Goal: Book appointment/travel/reservation

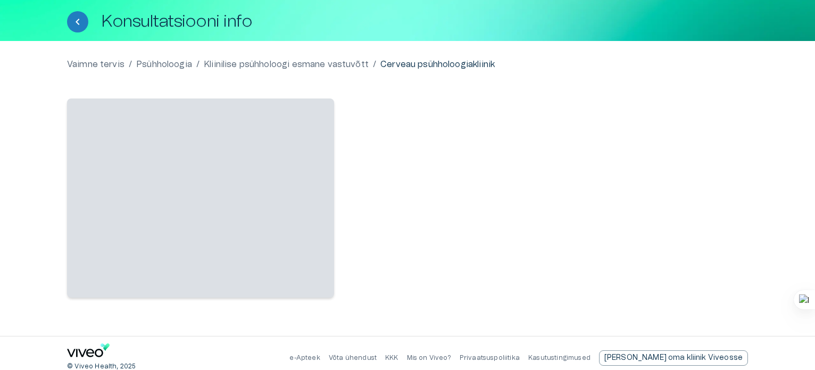
scroll to position [53, 0]
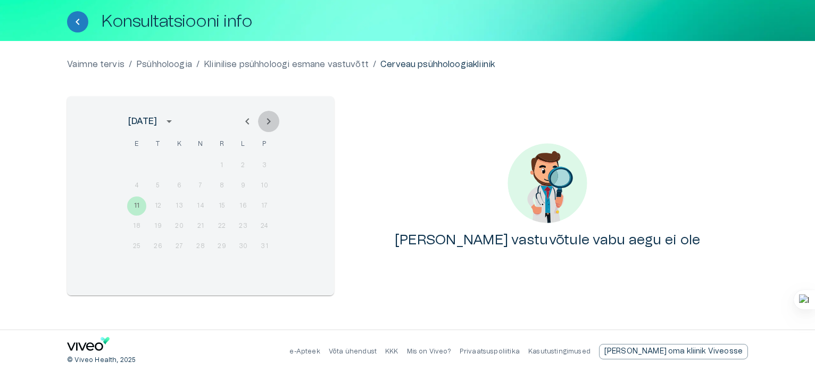
click at [269, 120] on icon "Next month" at bounding box center [269, 121] width 4 height 6
click at [247, 121] on icon "Previous month" at bounding box center [247, 121] width 13 height 13
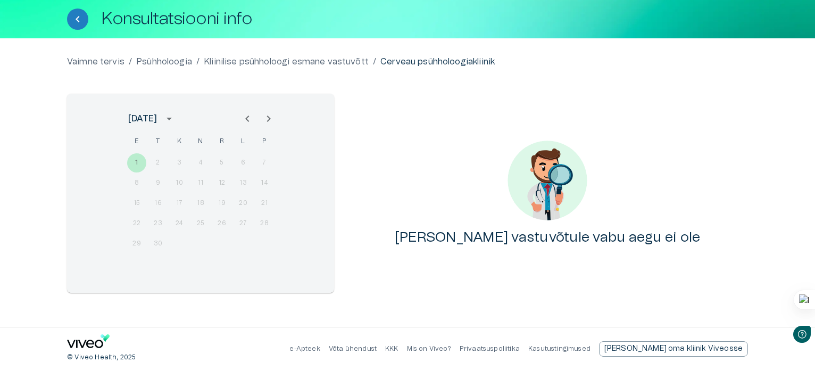
scroll to position [0, 0]
click at [270, 121] on icon "Next month" at bounding box center [268, 118] width 13 height 13
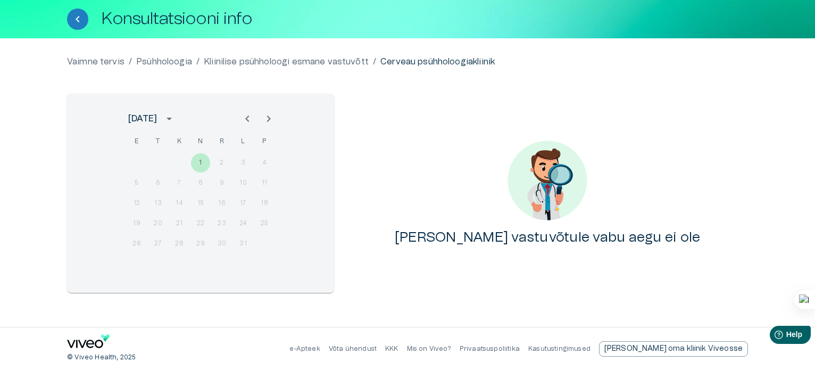
click at [270, 121] on icon "Next month" at bounding box center [268, 118] width 13 height 13
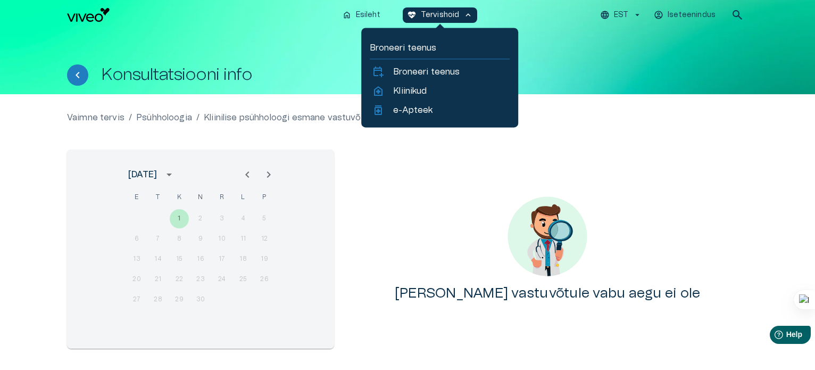
click at [422, 238] on div "[PERSON_NAME] vastuvõtule vabu aegu ei ole" at bounding box center [547, 248] width 401 height 199
click at [482, 193] on div "[PERSON_NAME] vastuvõtule vabu aegu ei ole" at bounding box center [547, 248] width 401 height 199
click at [452, 11] on p "Tervishoid" at bounding box center [440, 15] width 39 height 11
